Goal: Task Accomplishment & Management: Use online tool/utility

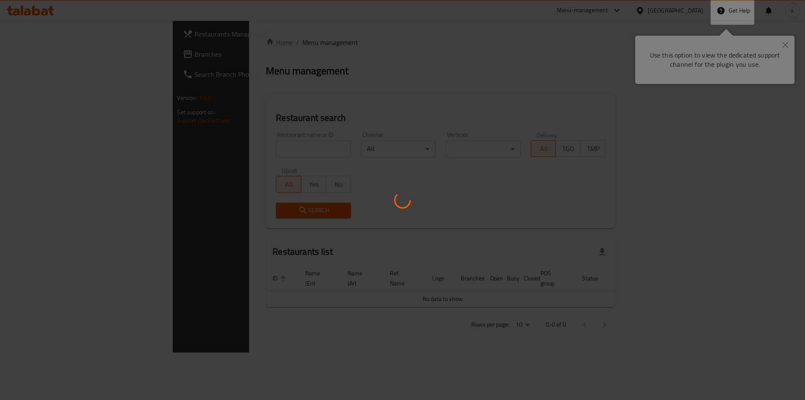
click at [65, 56] on div at bounding box center [402, 200] width 805 height 400
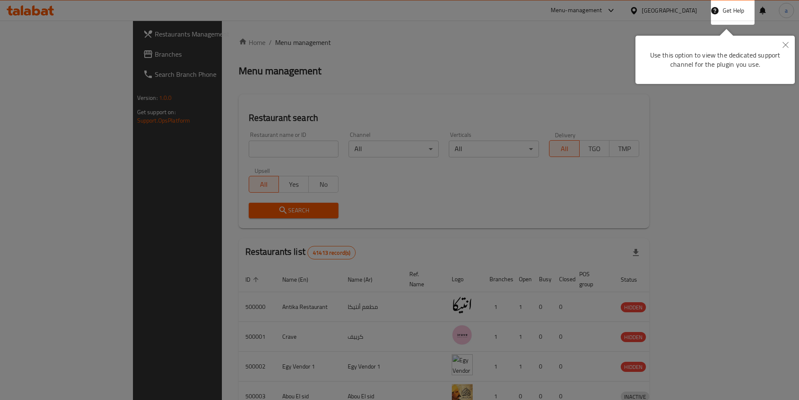
click at [32, 62] on div at bounding box center [399, 200] width 799 height 400
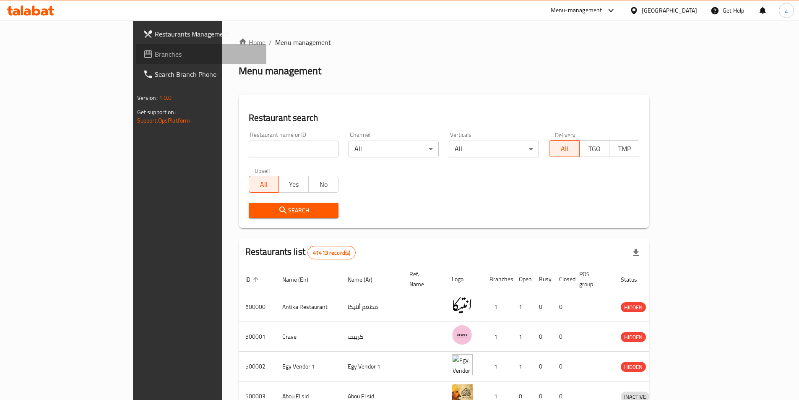
click at [155, 59] on span "Branches" at bounding box center [207, 54] width 105 height 10
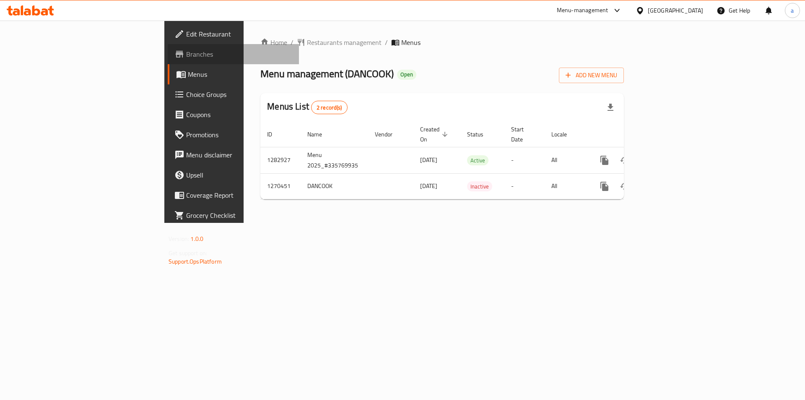
click at [168, 60] on link "Branches" at bounding box center [233, 54] width 131 height 20
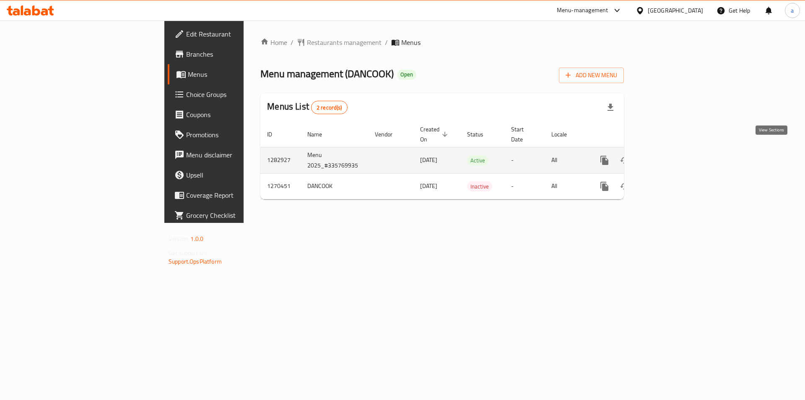
click at [670, 155] on icon "enhanced table" at bounding box center [665, 160] width 10 height 10
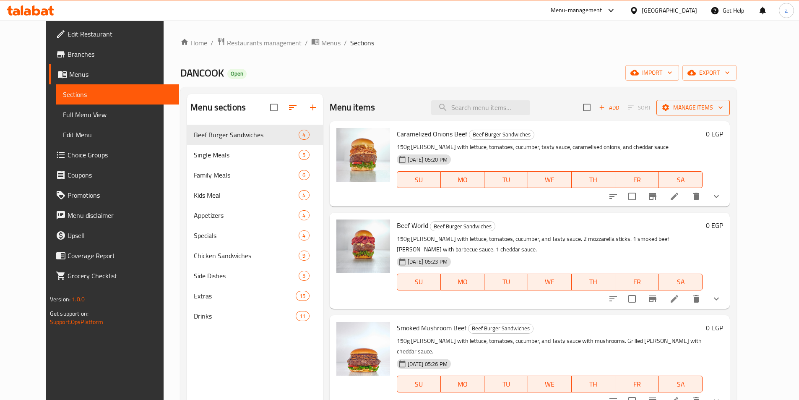
click at [723, 109] on span "Manage items" at bounding box center [693, 107] width 60 height 10
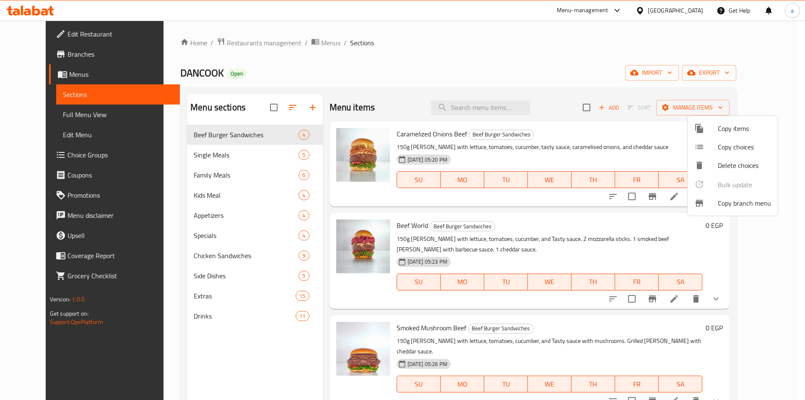
click at [755, 200] on span "Copy branch menu" at bounding box center [744, 203] width 53 height 10
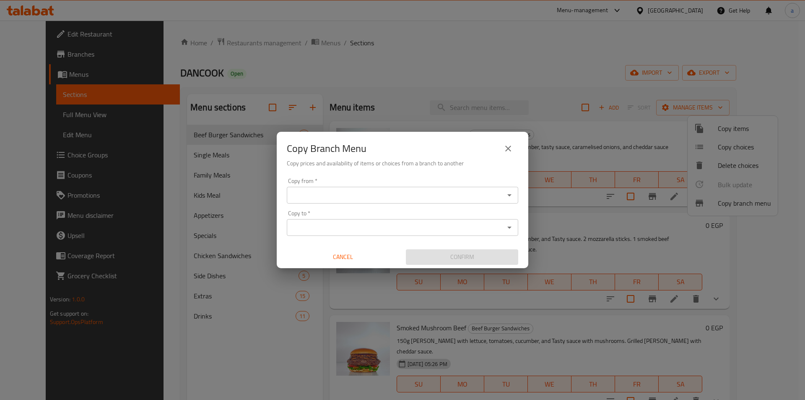
click at [442, 198] on input "Copy from   *" at bounding box center [395, 195] width 213 height 12
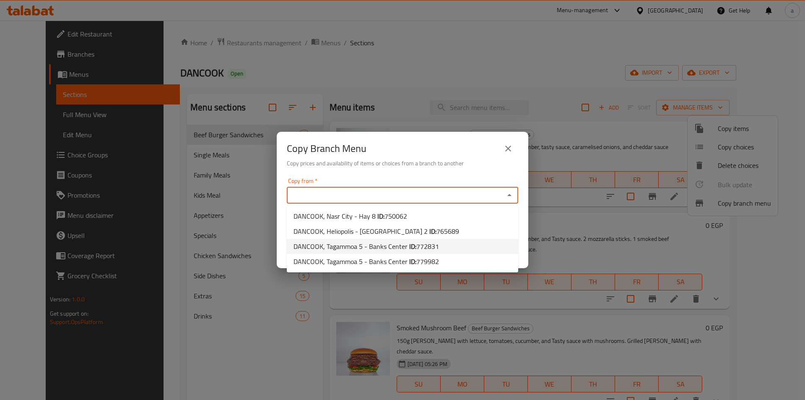
click at [437, 245] on li "DANCOOK, Tagammoa 5 - Banks Center ID: 772831" at bounding box center [402, 246] width 231 height 15
type input "DANCOOK, Tagammoa 5 - Banks Center"
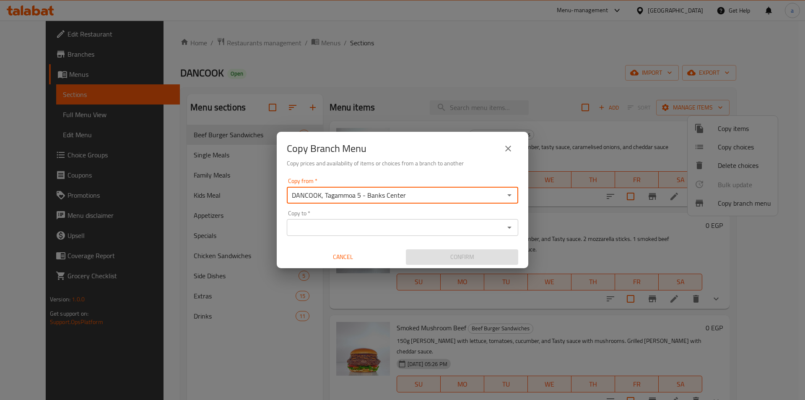
click at [414, 223] on input "Copy to   *" at bounding box center [395, 227] width 213 height 12
click at [506, 145] on icon "close" at bounding box center [508, 148] width 10 height 10
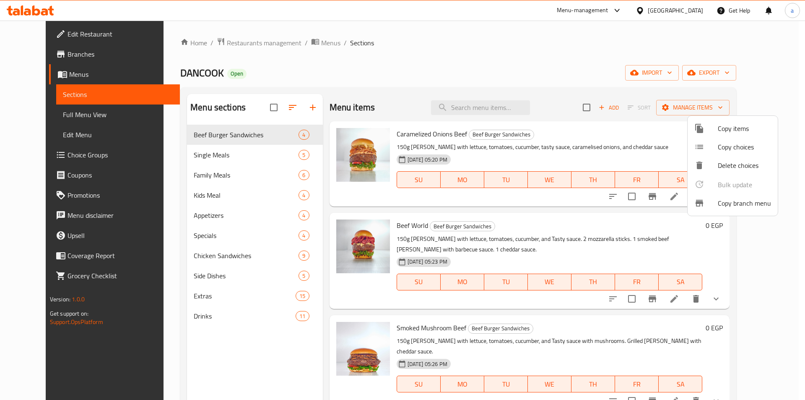
click at [70, 55] on div at bounding box center [402, 200] width 805 height 400
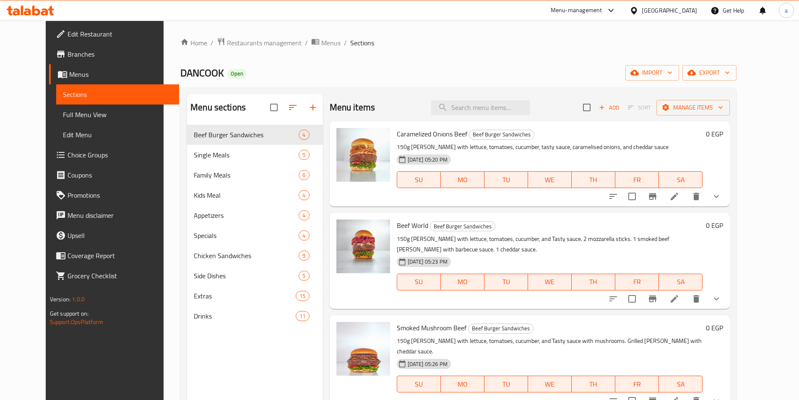
click at [68, 56] on span "Branches" at bounding box center [120, 54] width 105 height 10
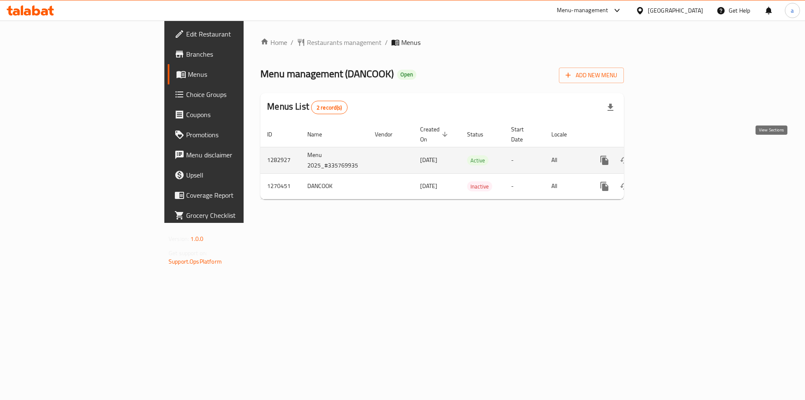
click at [670, 155] on icon "enhanced table" at bounding box center [665, 160] width 10 height 10
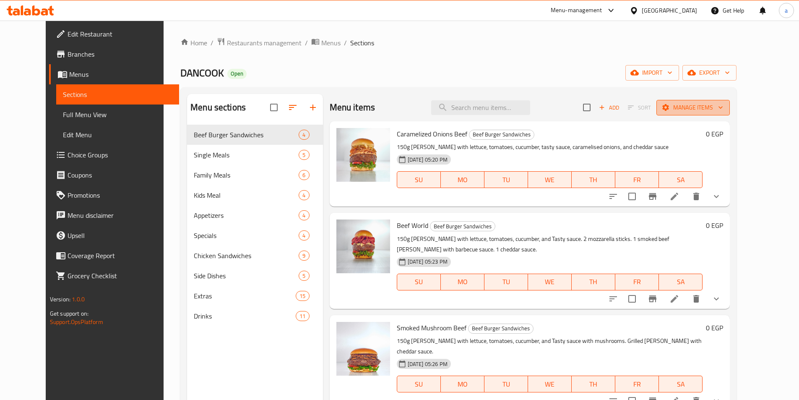
click at [723, 106] on span "Manage items" at bounding box center [693, 107] width 60 height 10
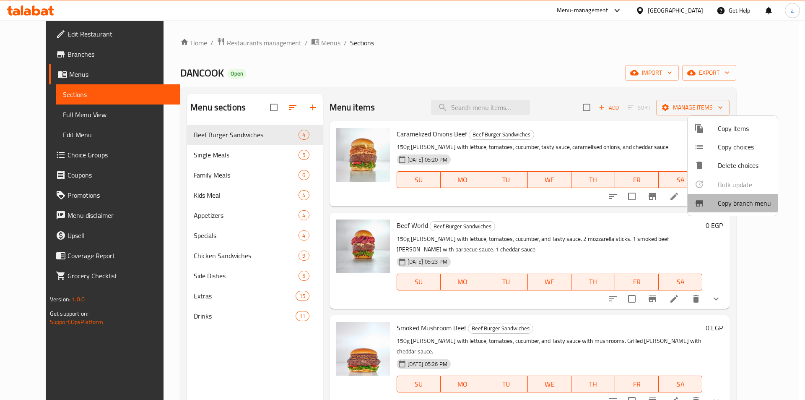
click at [726, 196] on li "Copy branch menu" at bounding box center [733, 203] width 90 height 18
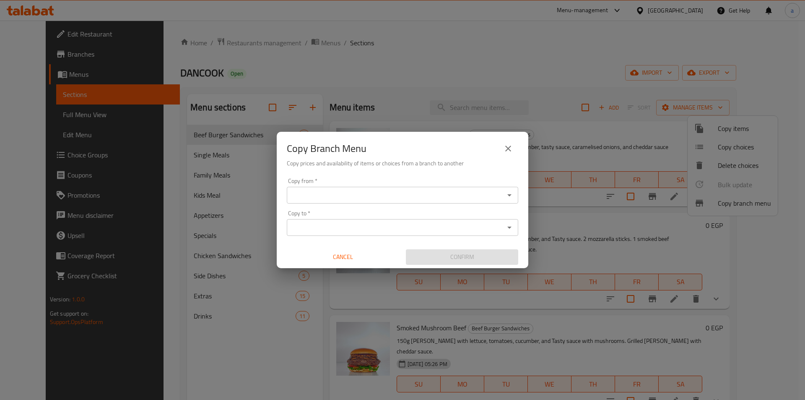
click at [412, 200] on input "Copy from   *" at bounding box center [395, 195] width 213 height 12
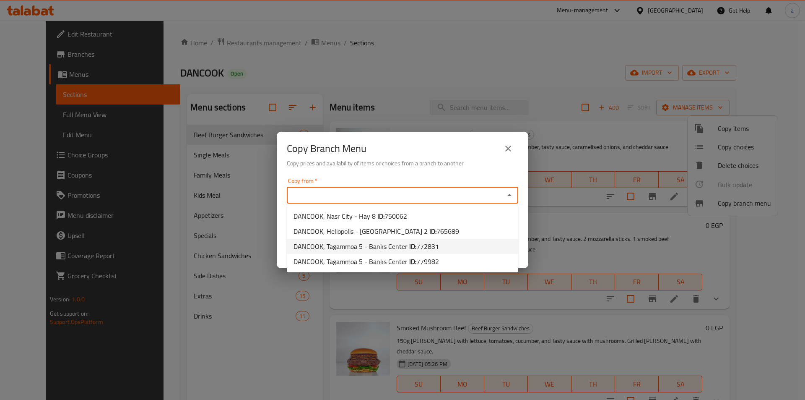
click at [414, 248] on b "ID:" at bounding box center [412, 246] width 7 height 13
type input "DANCOOK, Tagammoa 5 - Banks Center"
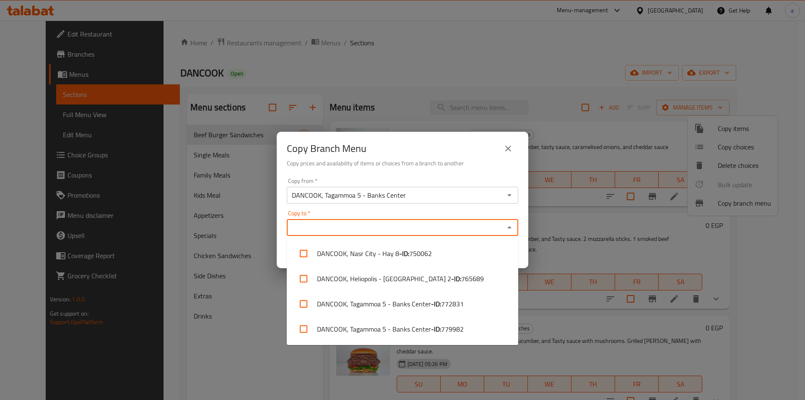
click at [340, 231] on input "Copy to   *" at bounding box center [395, 227] width 213 height 12
click at [414, 326] on li "DANCOOK, Tagammoa 5 - Banks Center - ID: 779982" at bounding box center [402, 328] width 231 height 25
checkbox input "true"
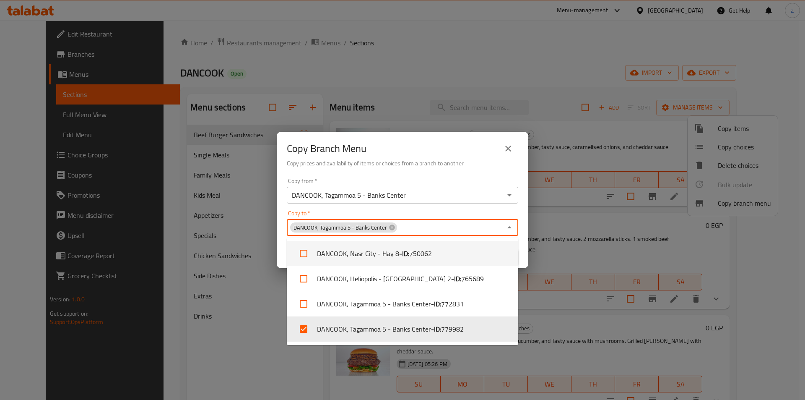
click at [449, 173] on div "Copy Branch Menu Copy prices and availability of items or choices from a branch…" at bounding box center [403, 153] width 252 height 43
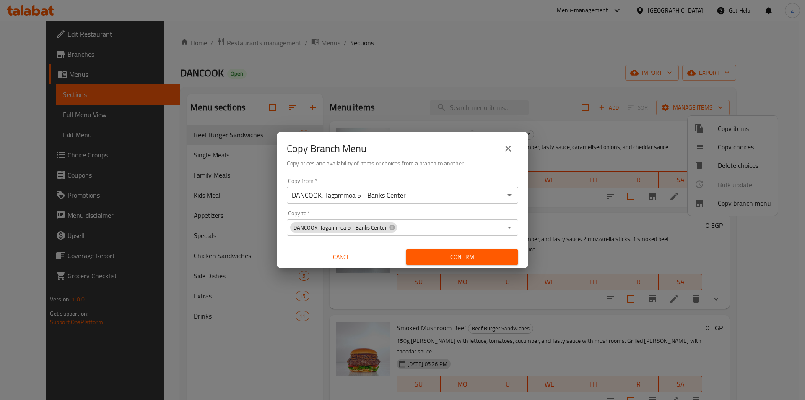
click at [434, 252] on span "Confirm" at bounding box center [462, 257] width 99 height 10
